Goal: Task Accomplishment & Management: Use online tool/utility

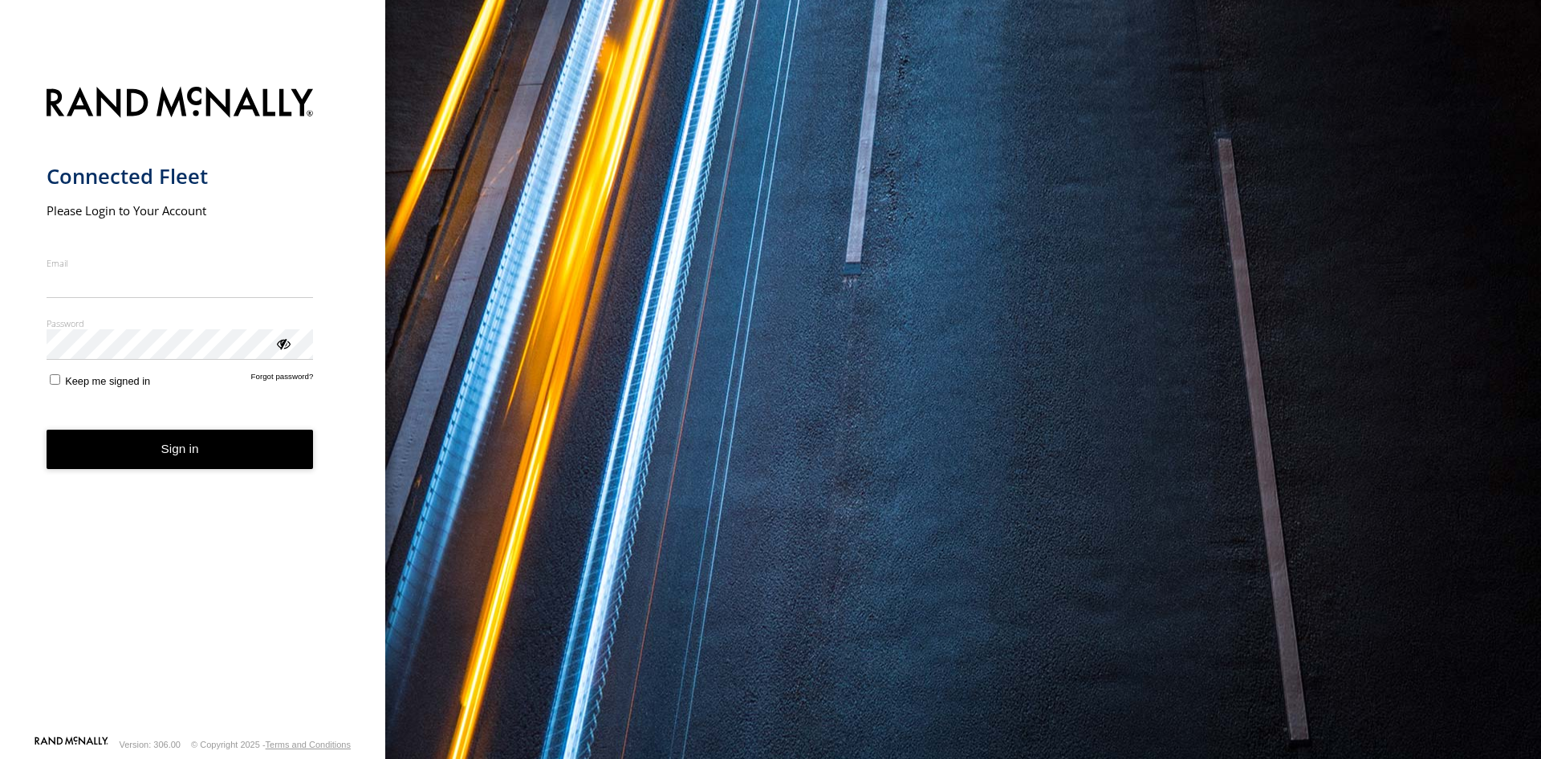
type input "**********"
click at [121, 466] on button "Sign in" at bounding box center [180, 449] width 267 height 39
